Goal: Navigation & Orientation: Find specific page/section

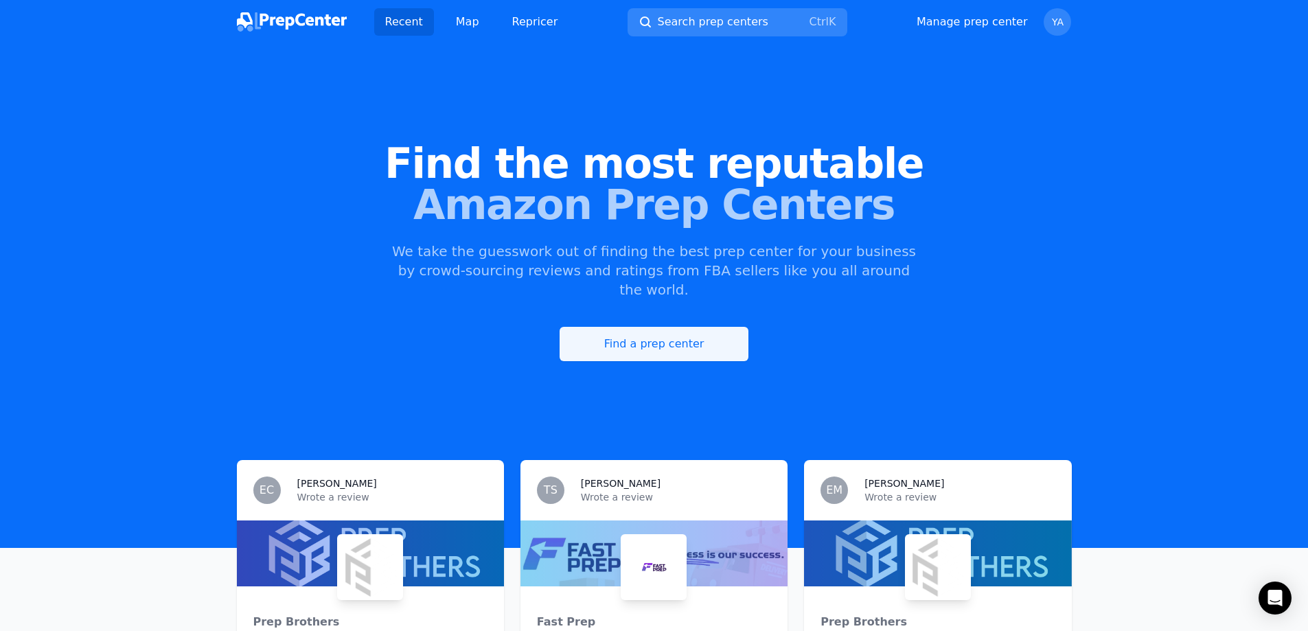
click at [616, 329] on link "Find a prep center" at bounding box center [653, 344] width 189 height 34
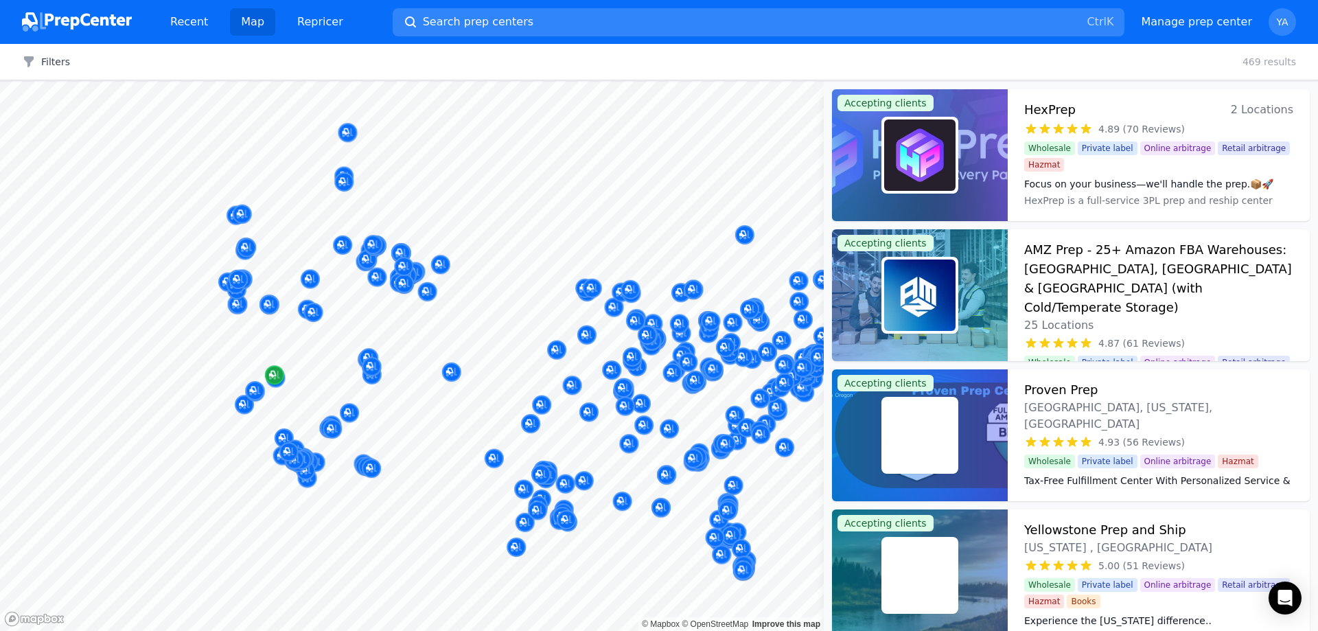
click at [279, 81] on div at bounding box center [412, 81] width 824 height 0
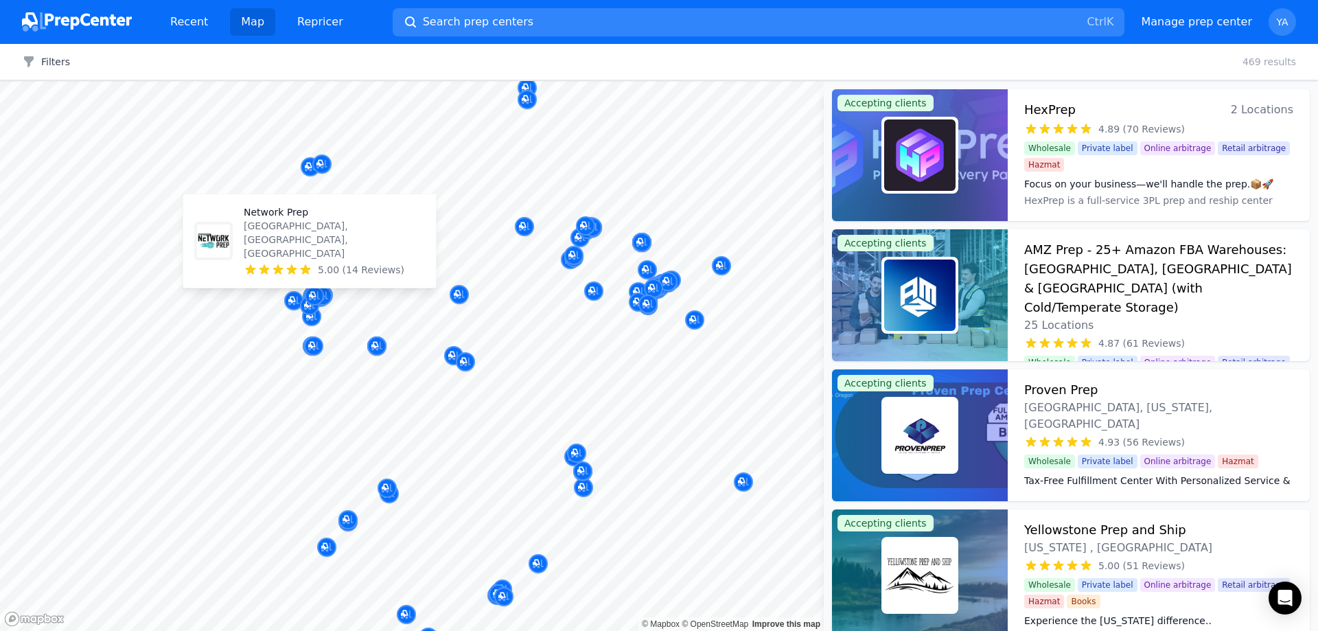
click at [323, 259] on p "[GEOGRAPHIC_DATA], [GEOGRAPHIC_DATA], [GEOGRAPHIC_DATA]" at bounding box center [334, 239] width 181 height 41
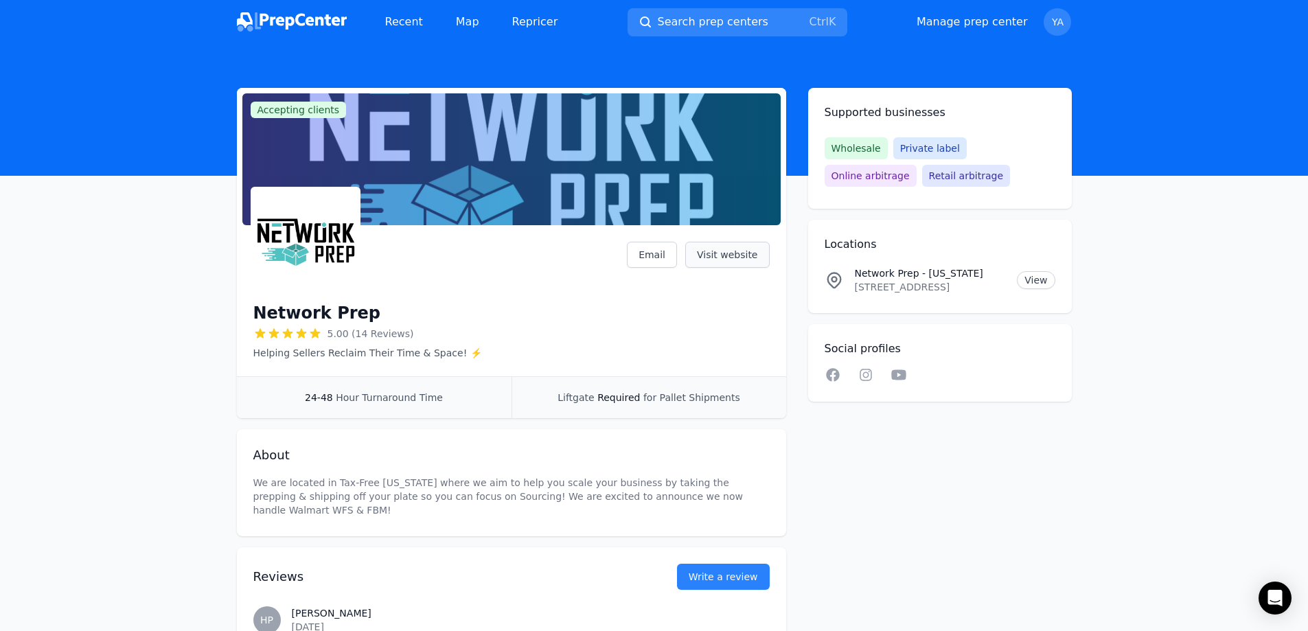
click at [702, 260] on link "Visit website" at bounding box center [727, 255] width 84 height 26
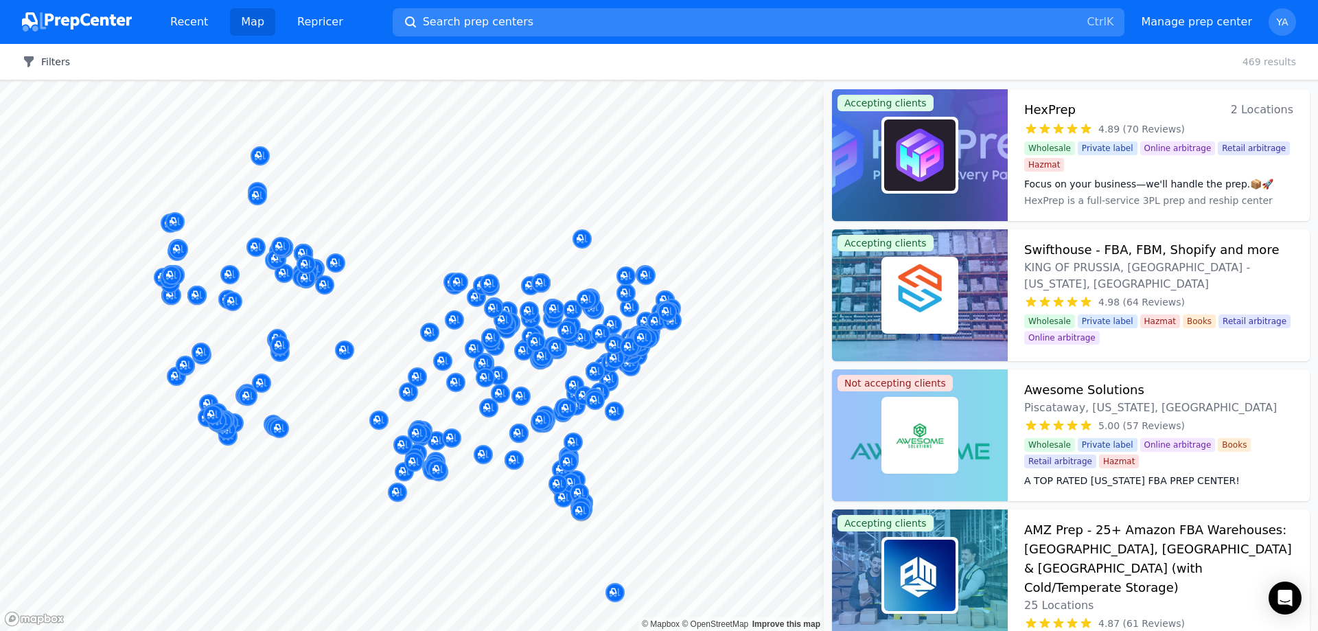
click at [45, 60] on button "Filters" at bounding box center [46, 62] width 48 height 14
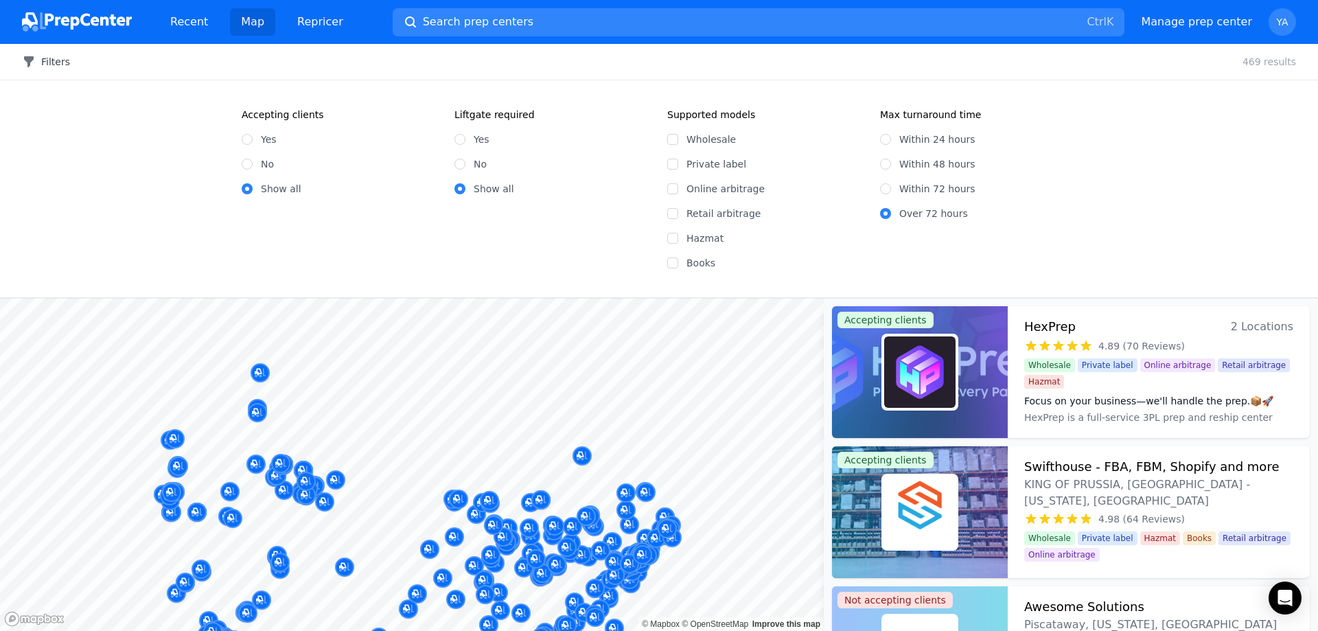
click at [45, 60] on button "Filters" at bounding box center [46, 62] width 48 height 14
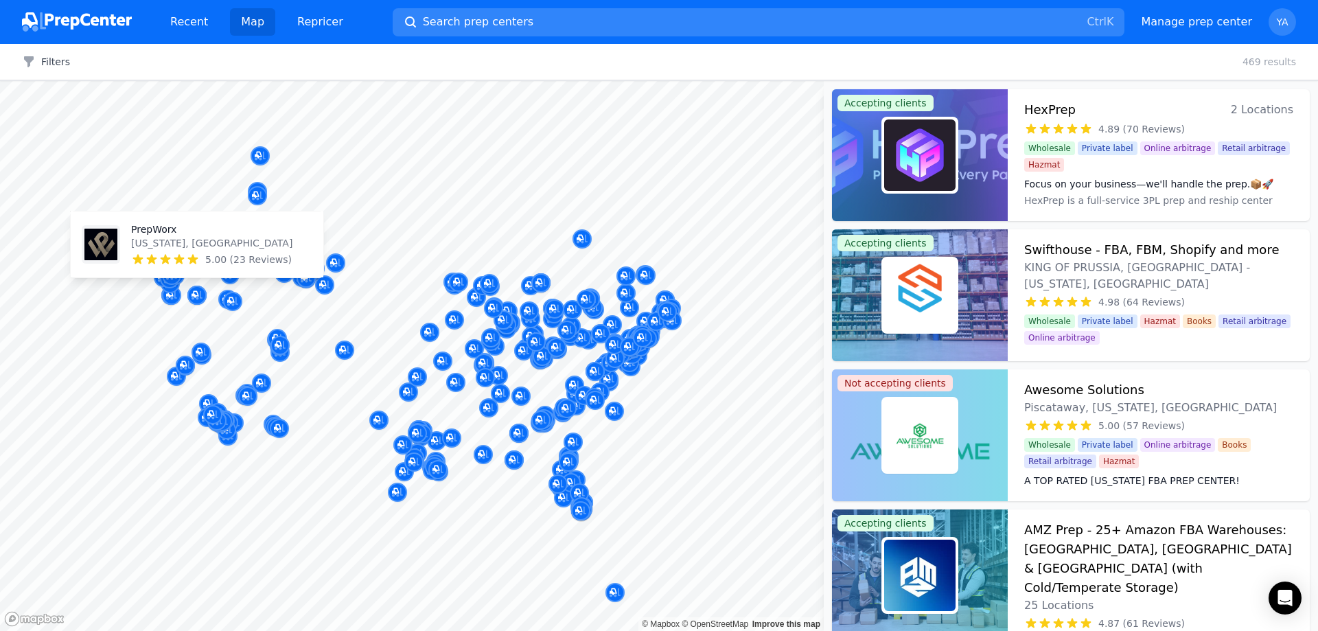
click at [219, 242] on p "[US_STATE], [GEOGRAPHIC_DATA]" at bounding box center [211, 243] width 161 height 14
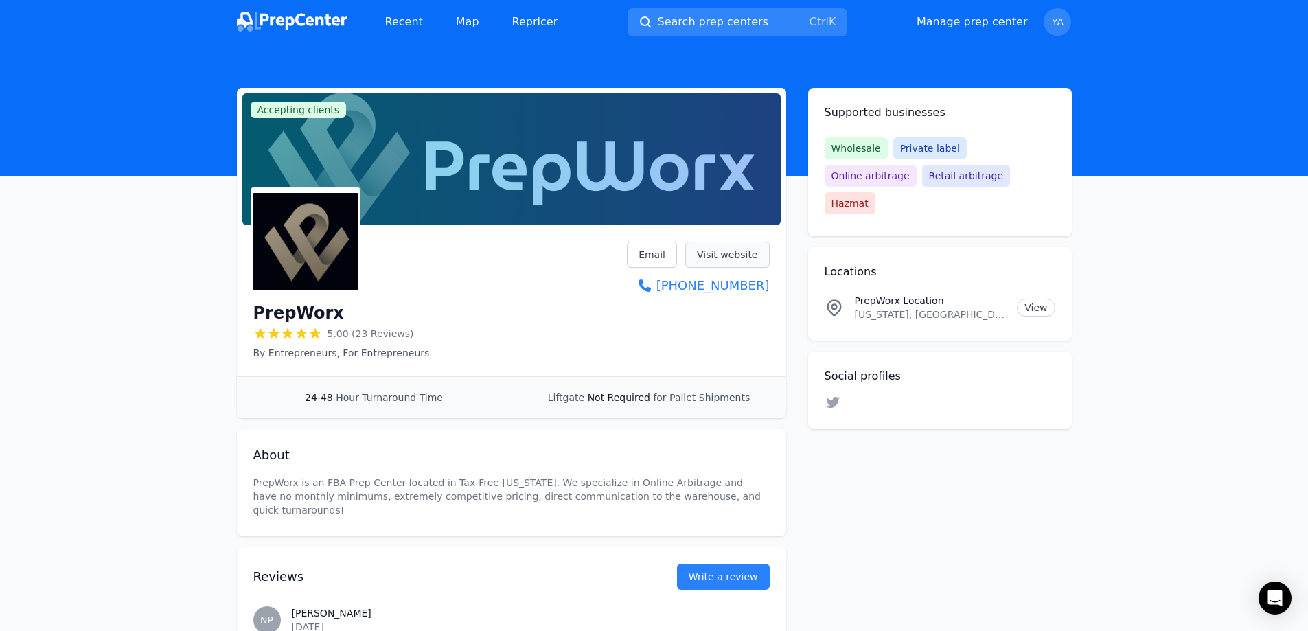
click at [722, 256] on link "Visit website" at bounding box center [727, 255] width 84 height 26
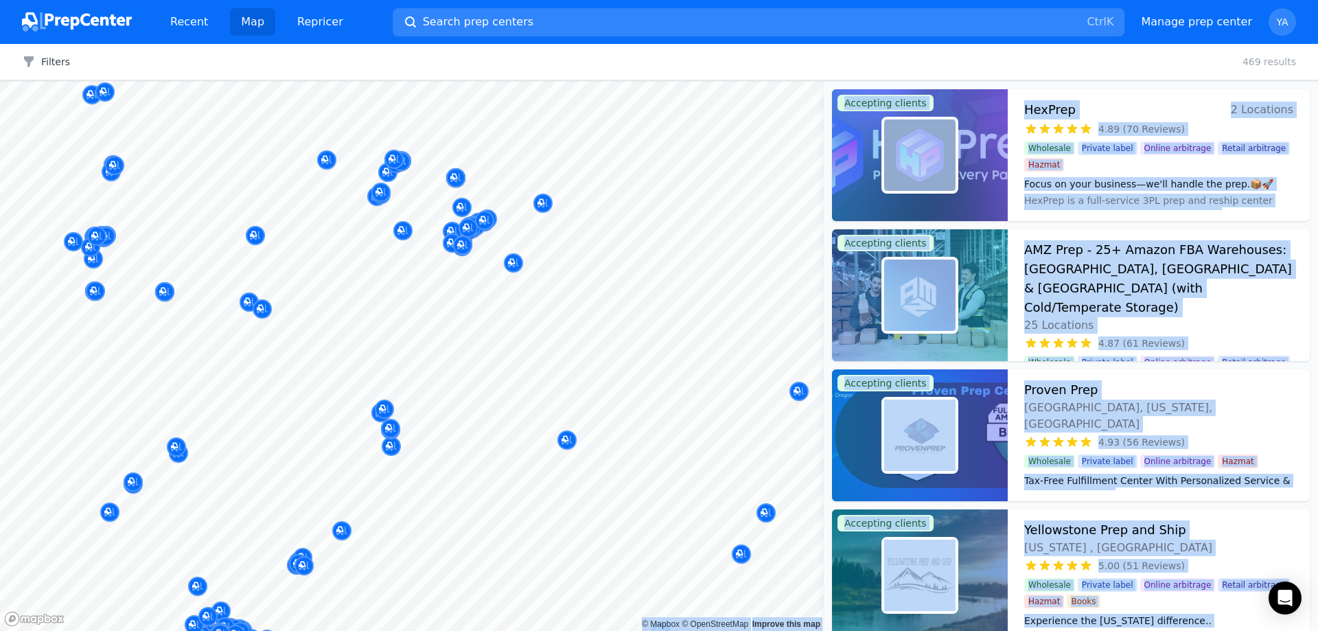
click at [191, 383] on body "Recent Map Repricer Search prep centers Ctrl K Open main menu Manage prep cente…" at bounding box center [659, 315] width 1318 height 631
click at [254, 238] on div at bounding box center [132, 243] width 264 height 11
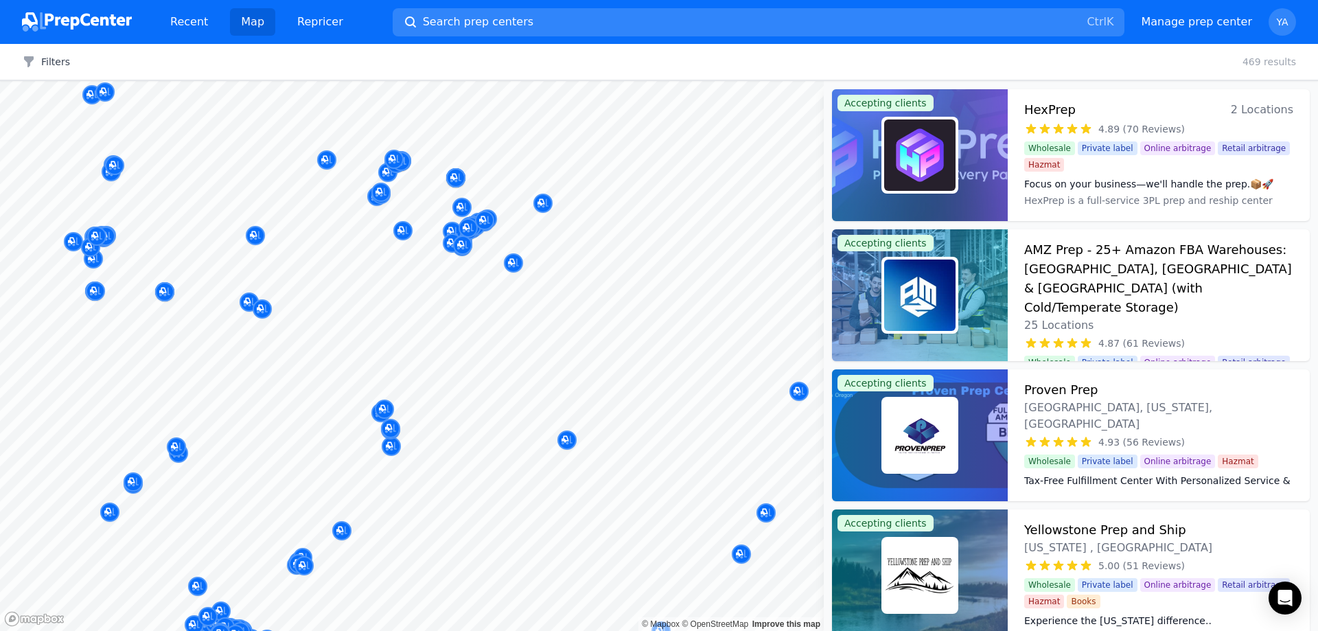
click at [255, 238] on div at bounding box center [132, 243] width 264 height 11
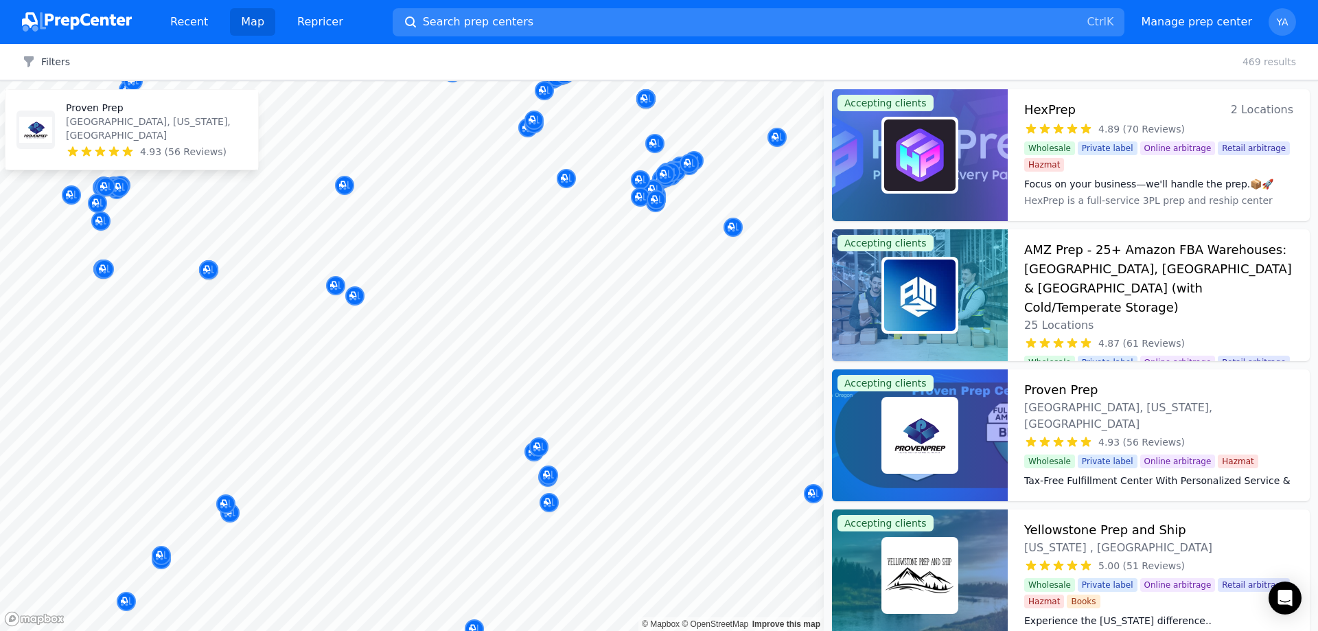
click at [150, 130] on p "[GEOGRAPHIC_DATA], [US_STATE], [GEOGRAPHIC_DATA]" at bounding box center [156, 128] width 181 height 27
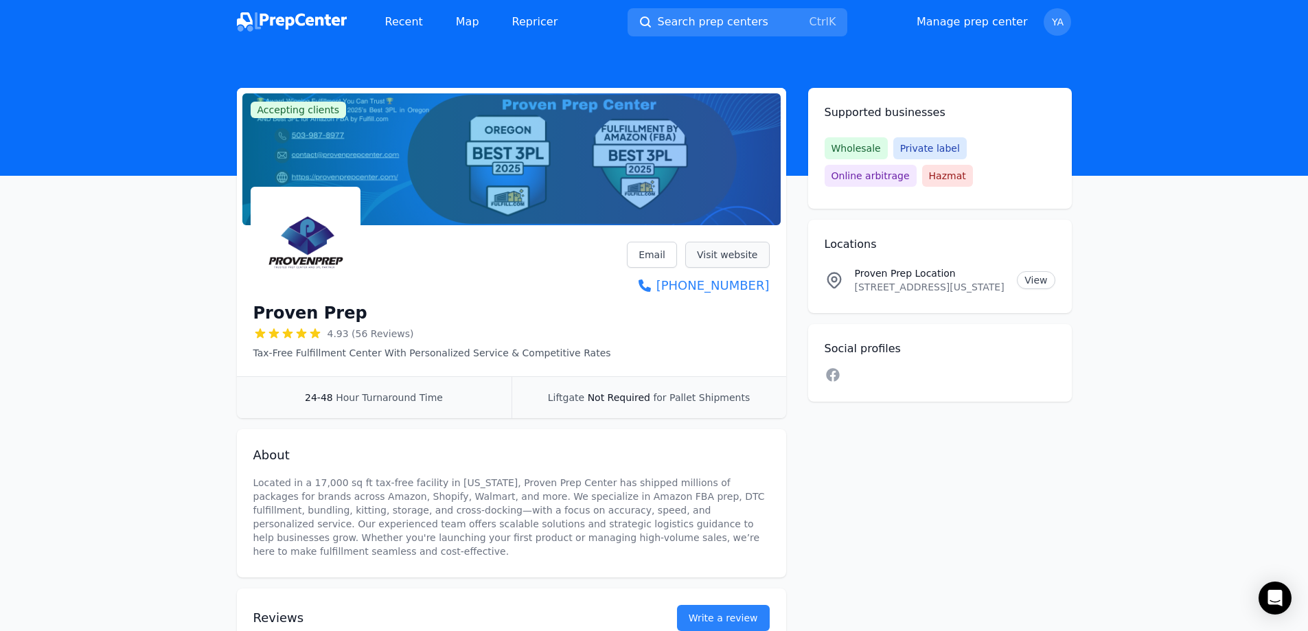
click at [725, 259] on link "Visit website" at bounding box center [727, 255] width 84 height 26
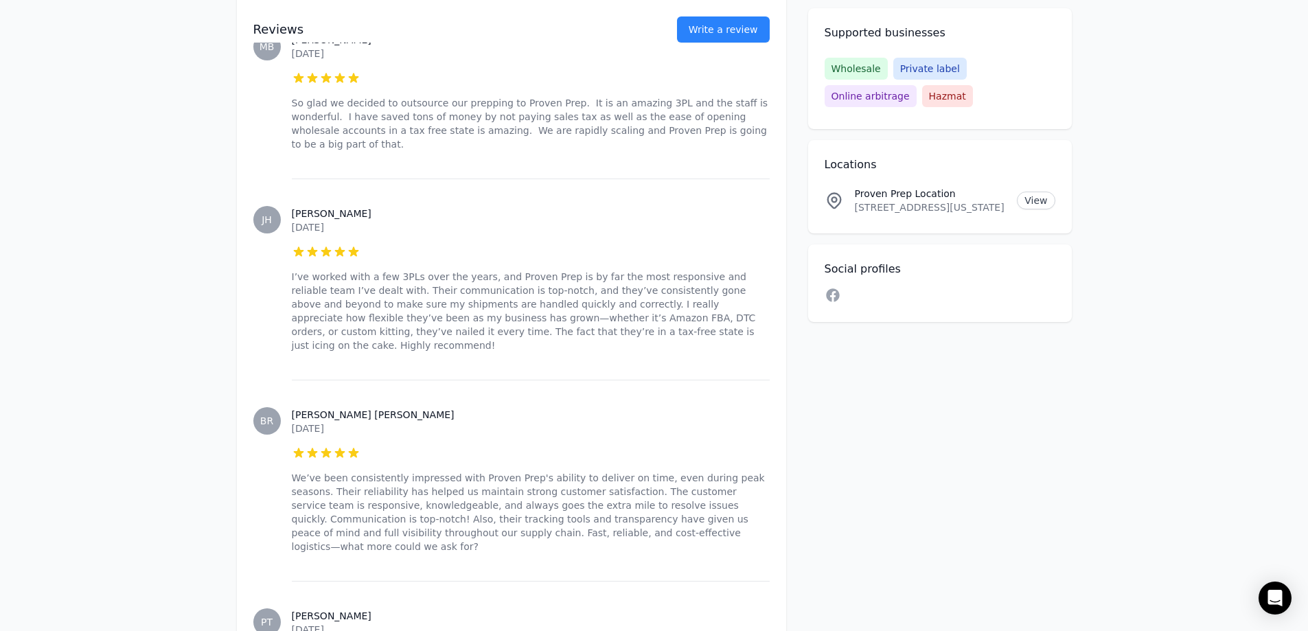
scroll to position [618, 0]
